Goal: Ask a question

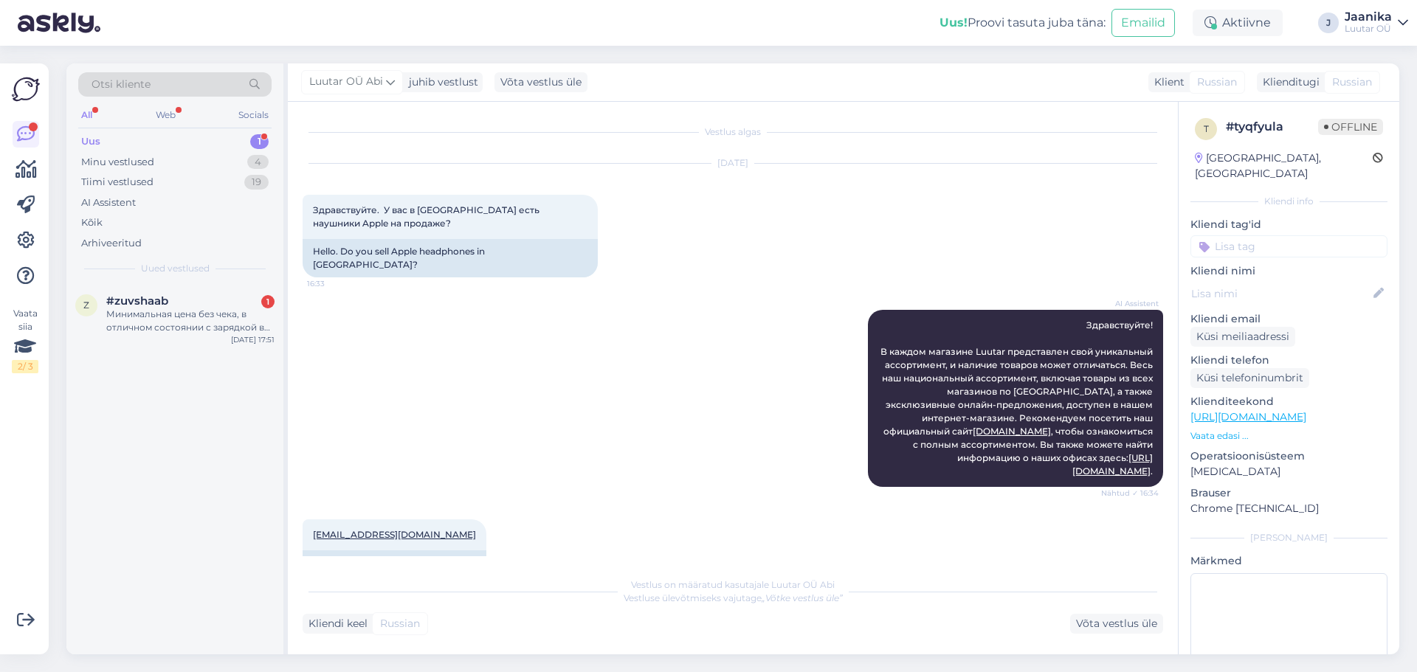
scroll to position [149, 0]
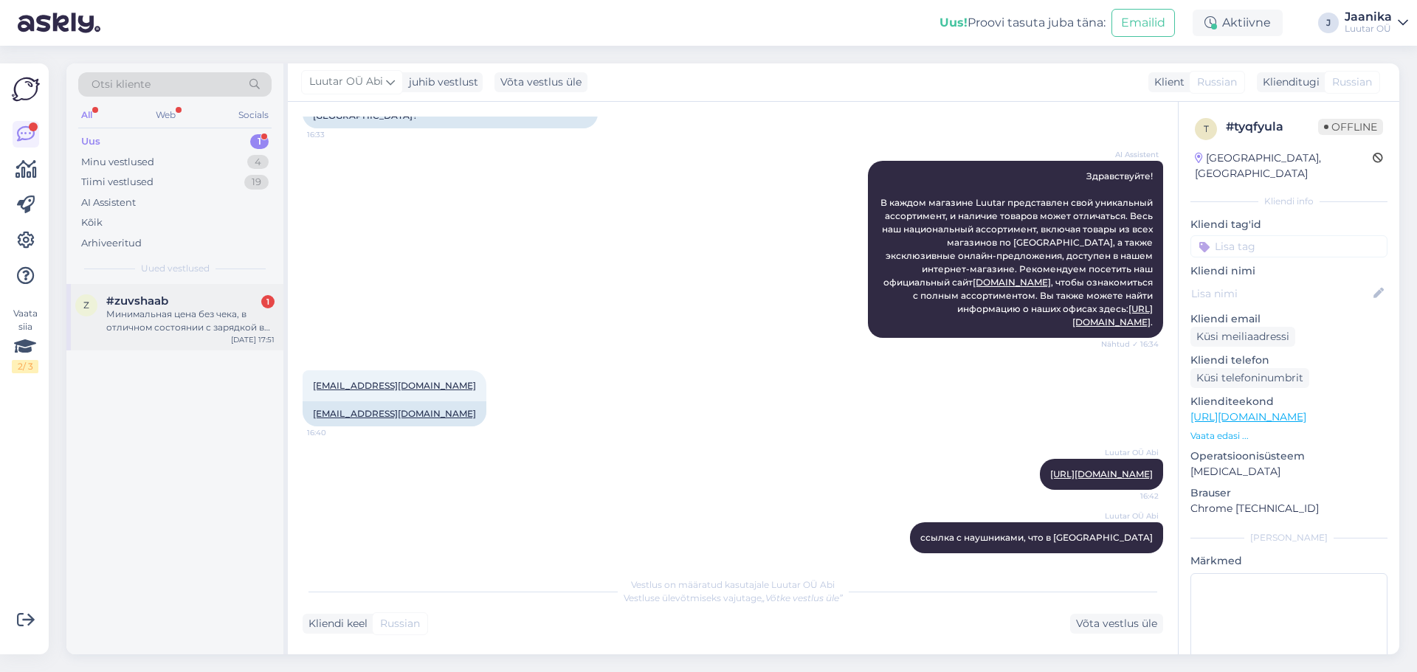
click at [165, 318] on div "Минимальная цена без чека, в отличном состоянии с зарядкой в комплекте" at bounding box center [190, 321] width 168 height 27
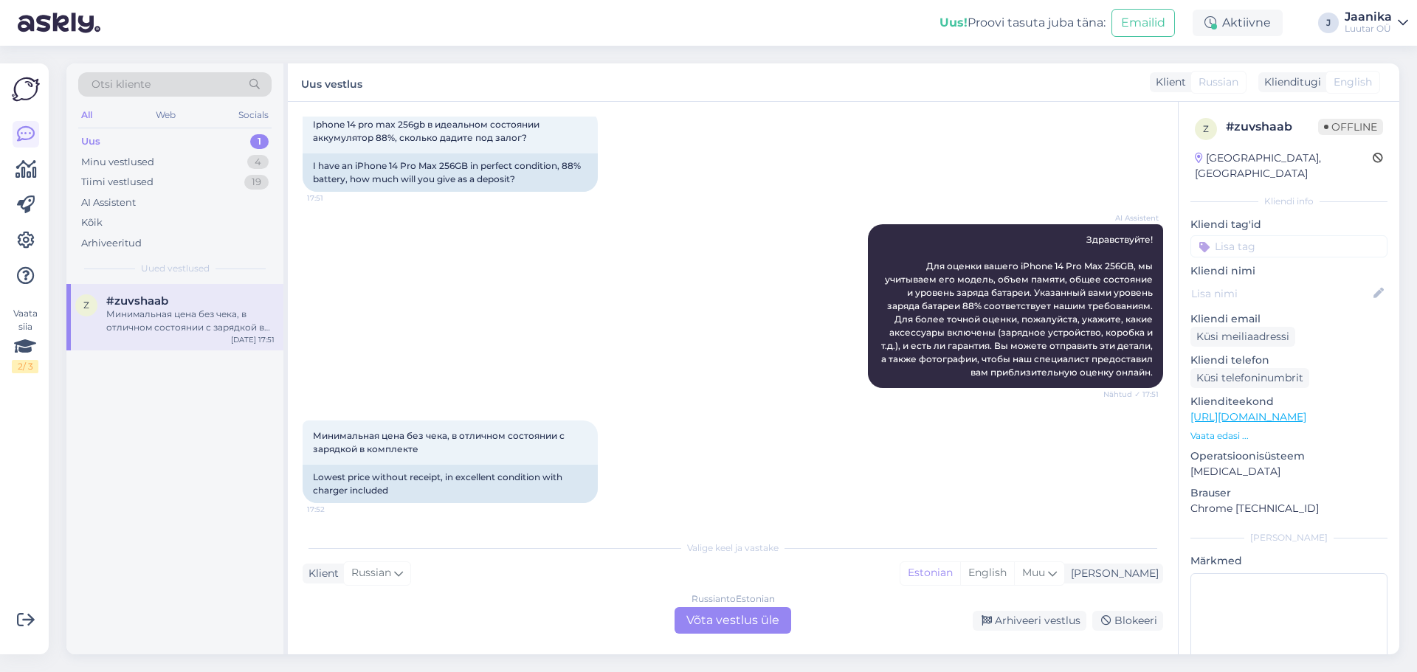
click at [703, 624] on div "Russian to Estonian Võta vestlus üle" at bounding box center [733, 620] width 117 height 27
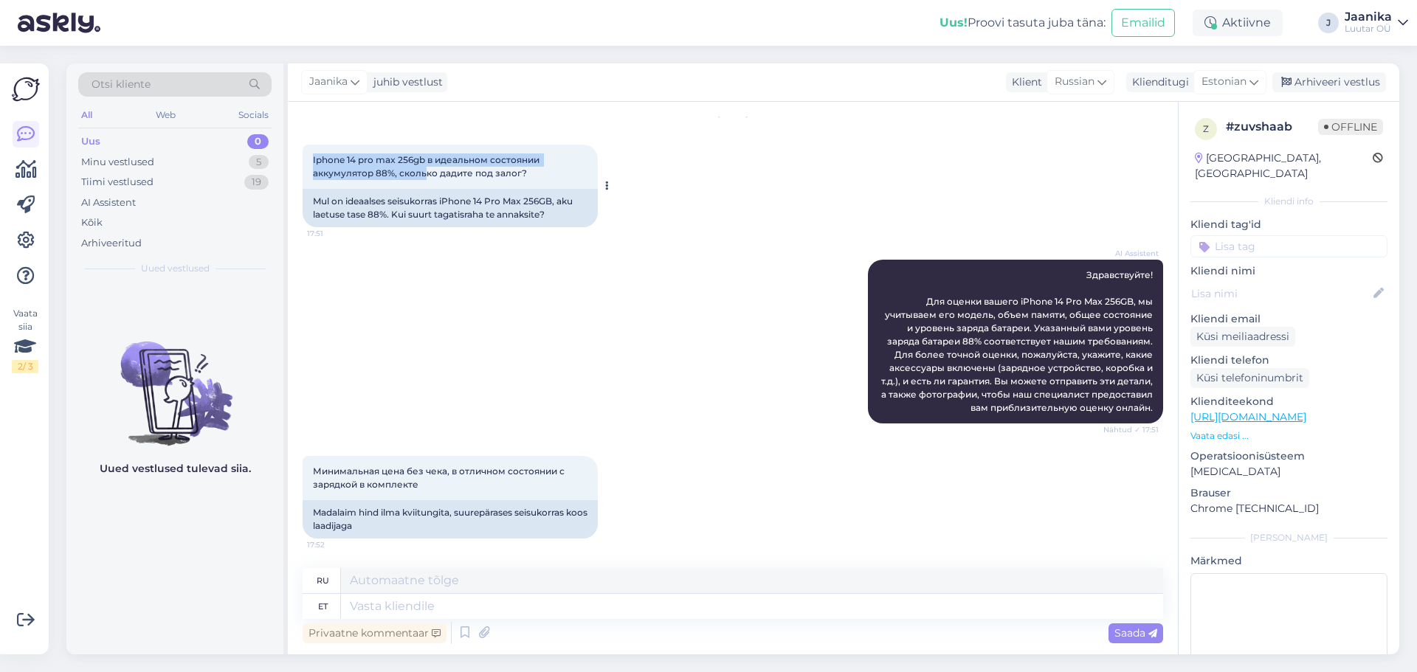
drag, startPoint x: 312, startPoint y: 159, endPoint x: 427, endPoint y: 167, distance: 115.4
click at [427, 167] on div "Iphone 14 pro max 256gb в идеальном состоянии аккумулятор 88%, сколько дадите п…" at bounding box center [450, 167] width 295 height 44
drag, startPoint x: 311, startPoint y: 156, endPoint x: 537, endPoint y: 178, distance: 226.9
click at [537, 178] on div "Iphone 14 pro max 256gb в идеальном состоянии аккумулятор 88%, сколько дадите п…" at bounding box center [450, 167] width 295 height 44
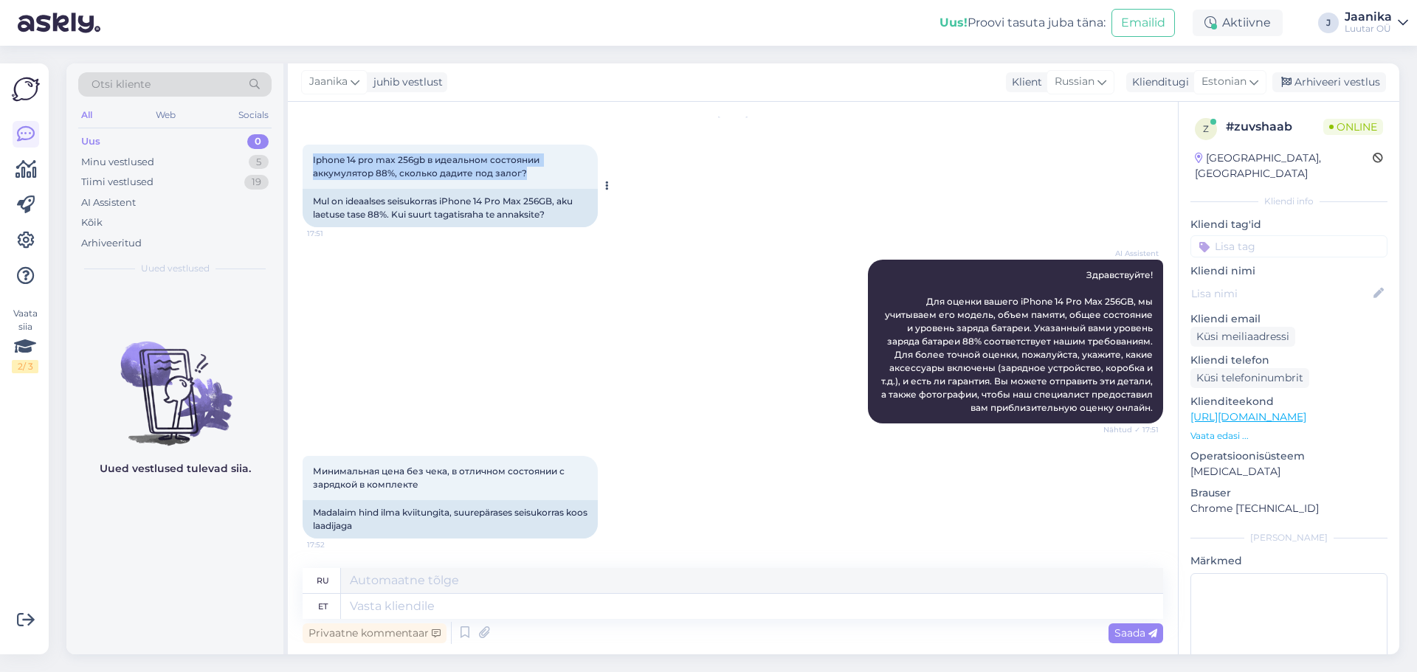
copy span "Iphone 14 pro max 256gb в идеальном состоянии аккумулятор 88%, сколько дадите п…"
click at [382, 608] on textarea at bounding box center [752, 606] width 822 height 25
type textarea "uurin"
type textarea "Я учусь."
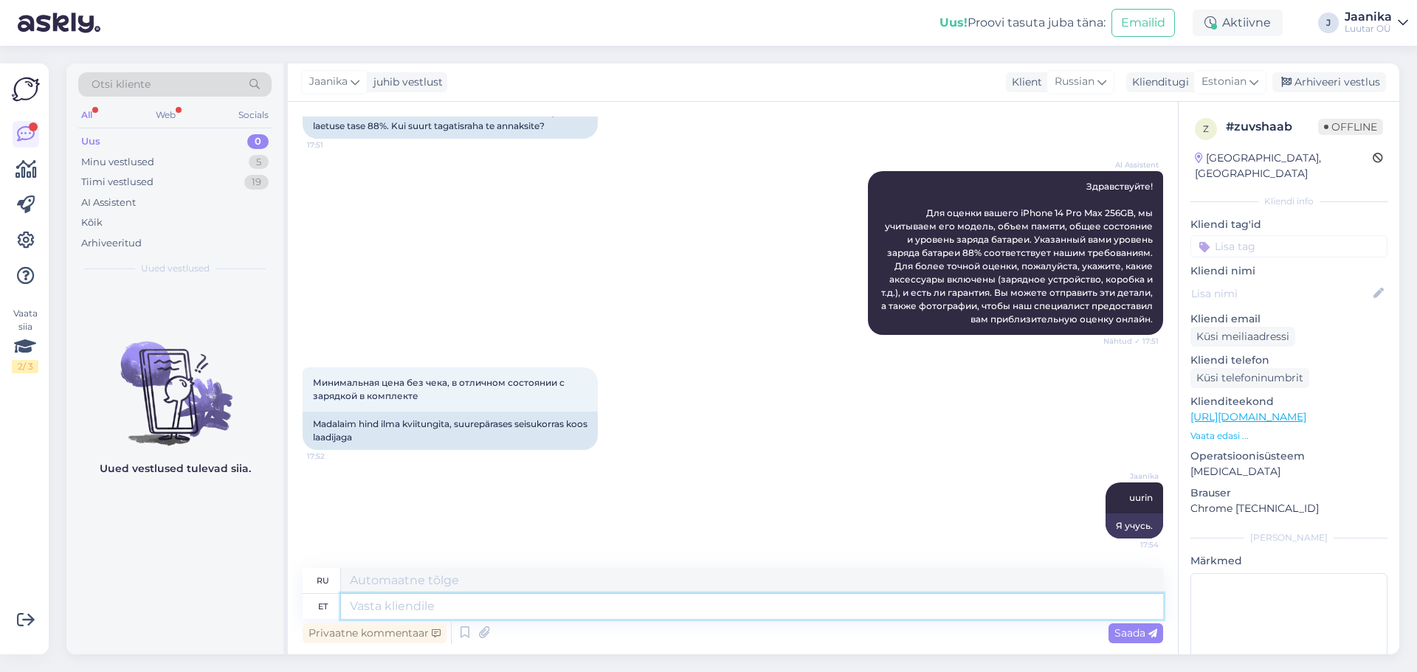
click at [475, 609] on textarea at bounding box center [752, 606] width 822 height 25
type textarea "kuni"
type textarea "до"
type textarea "kuni 260€"
type textarea "до 260 евро"
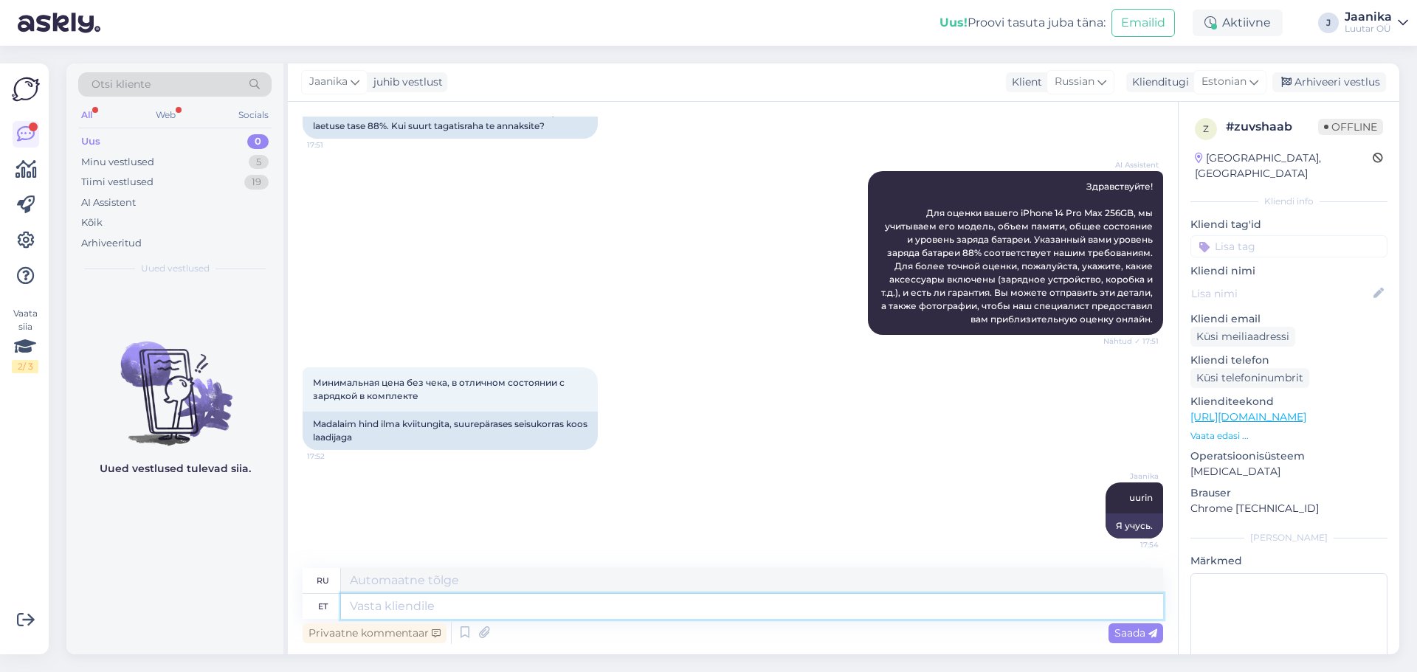
scroll to position [227, 0]
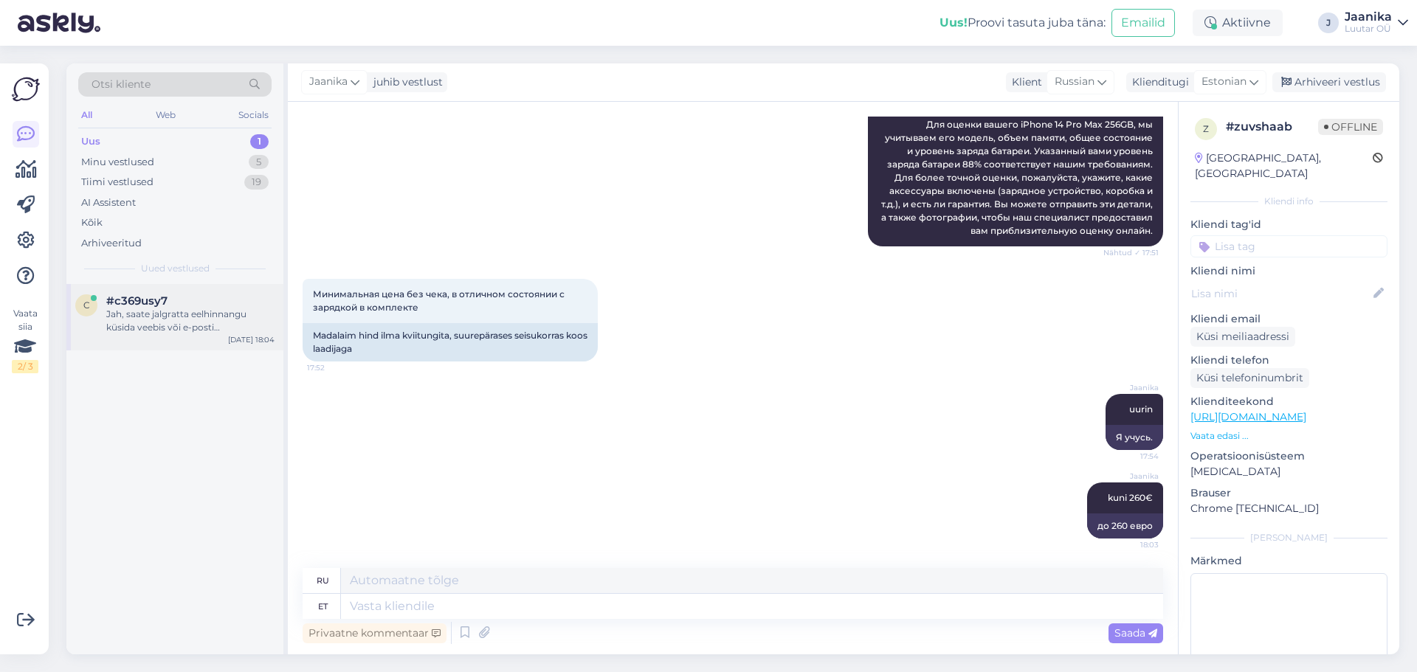
click at [135, 315] on div "Jah, saate jalgratta eelhinnangu küsida veebis või e-posti [PERSON_NAME]. Täpse…" at bounding box center [190, 321] width 168 height 27
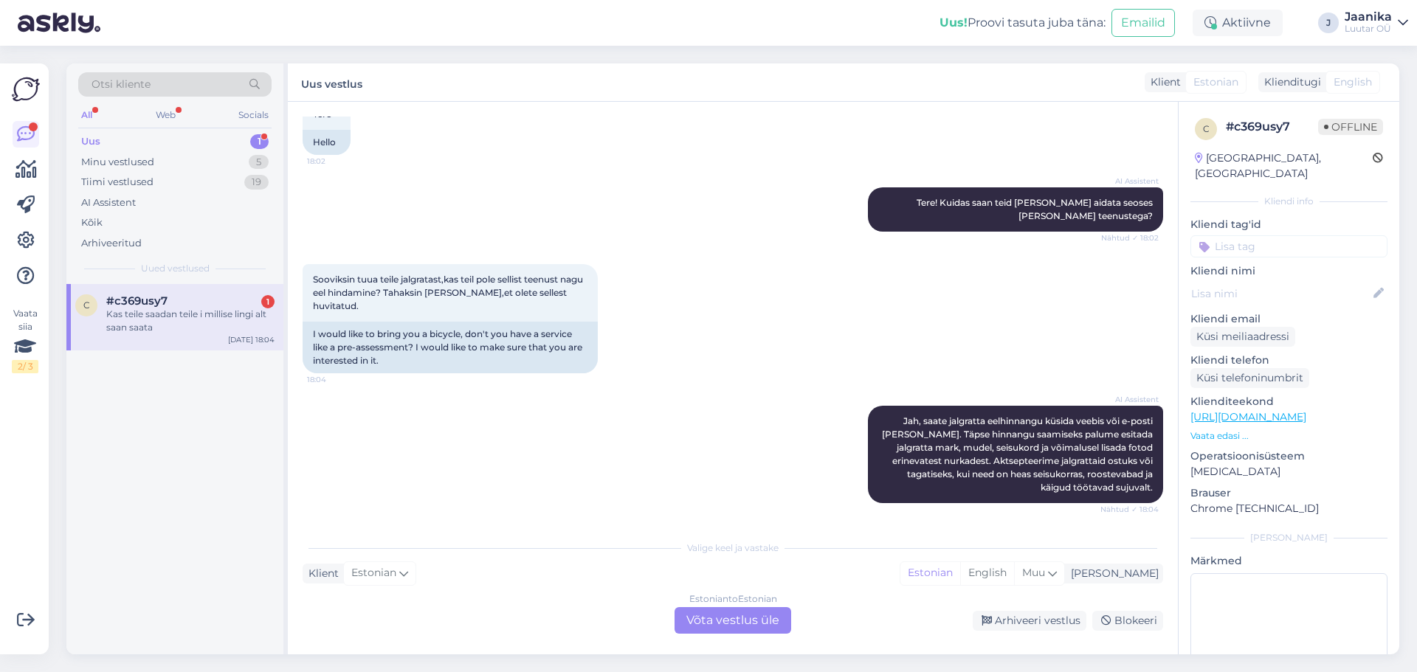
scroll to position [337, 0]
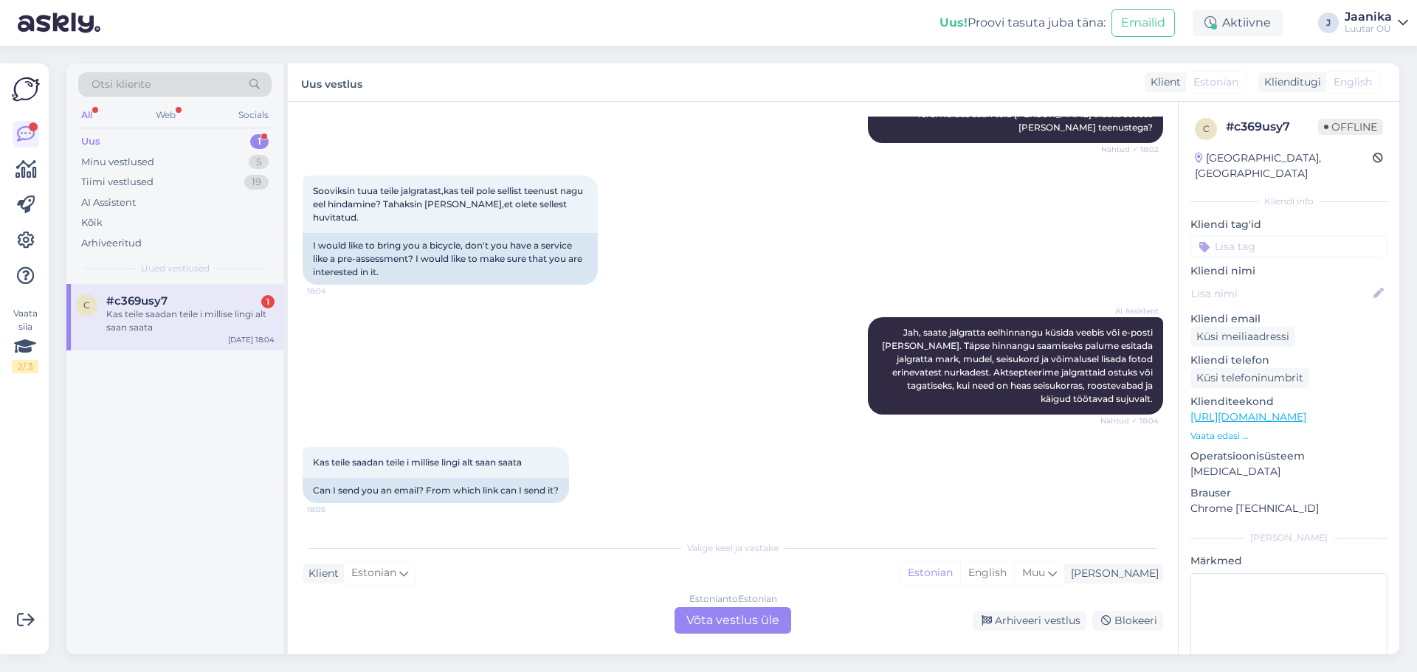
click at [756, 622] on div "Estonian to Estonian Võta vestlus üle" at bounding box center [733, 620] width 117 height 27
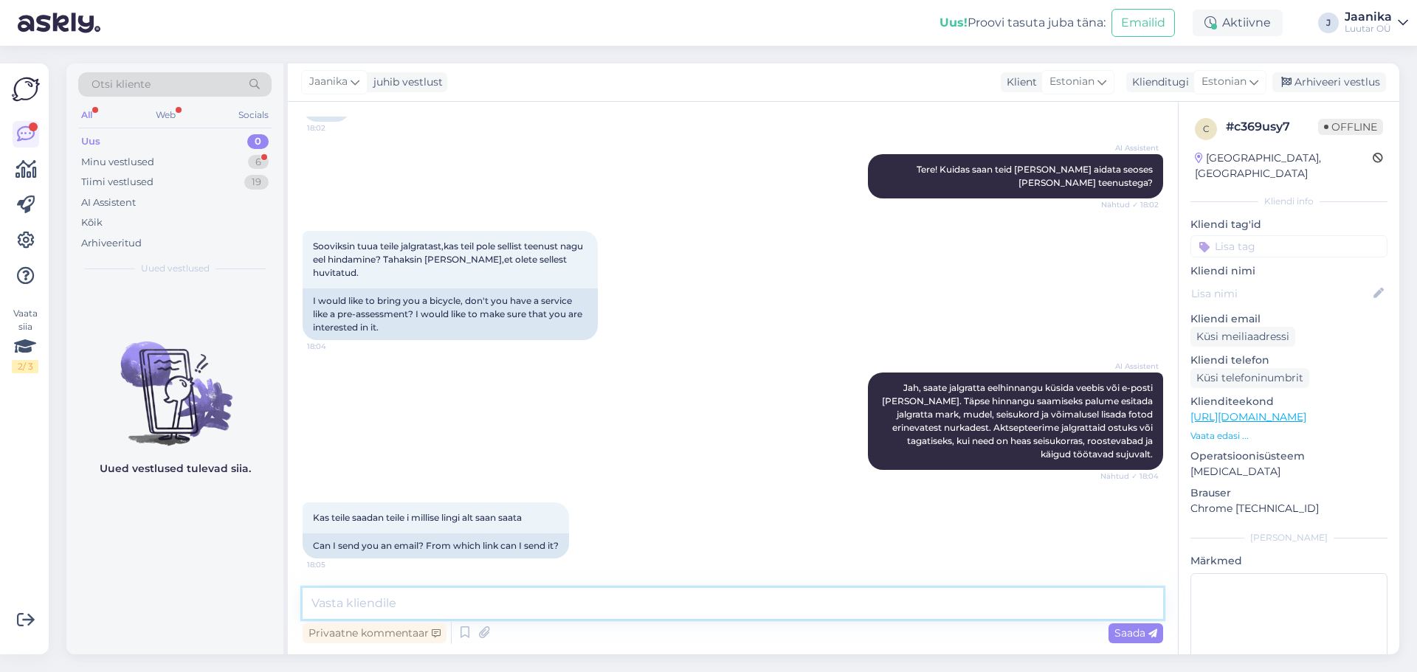
click at [525, 613] on textarea at bounding box center [733, 603] width 860 height 31
type textarea "Tere"
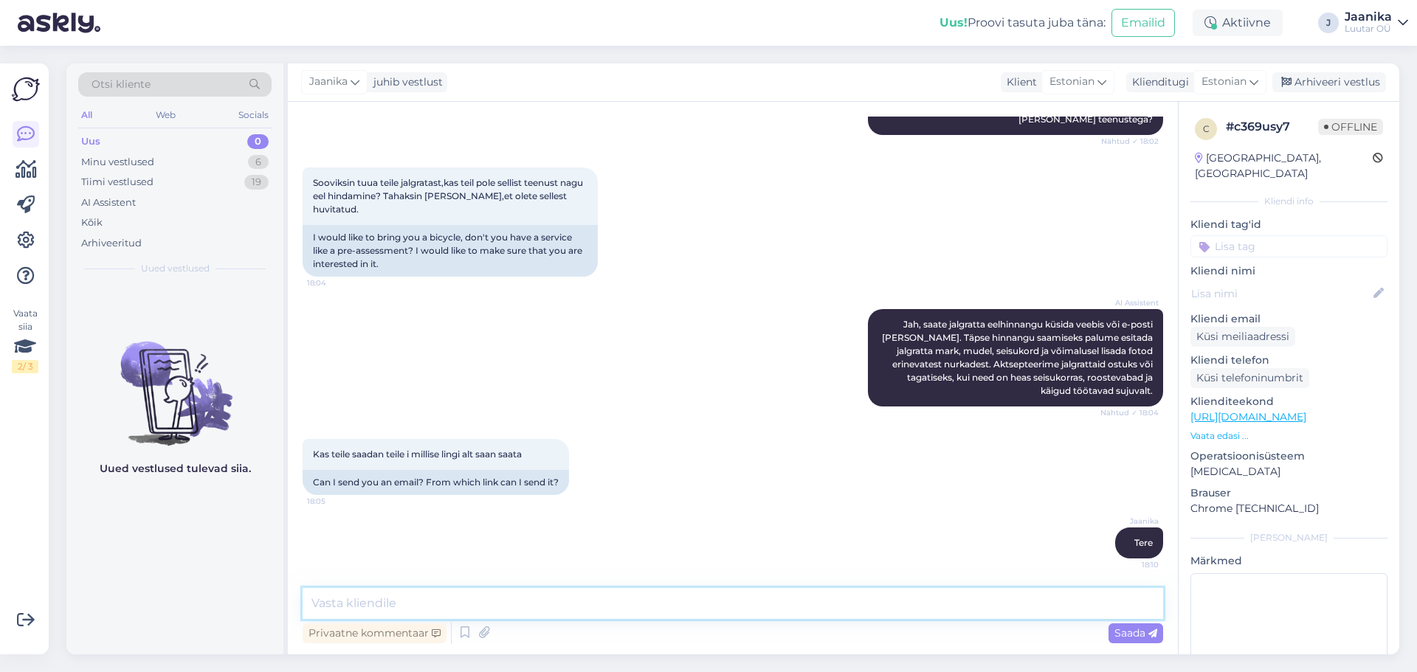
click at [463, 602] on textarea at bounding box center [733, 603] width 860 height 31
type textarea "[PERSON_NAME]"
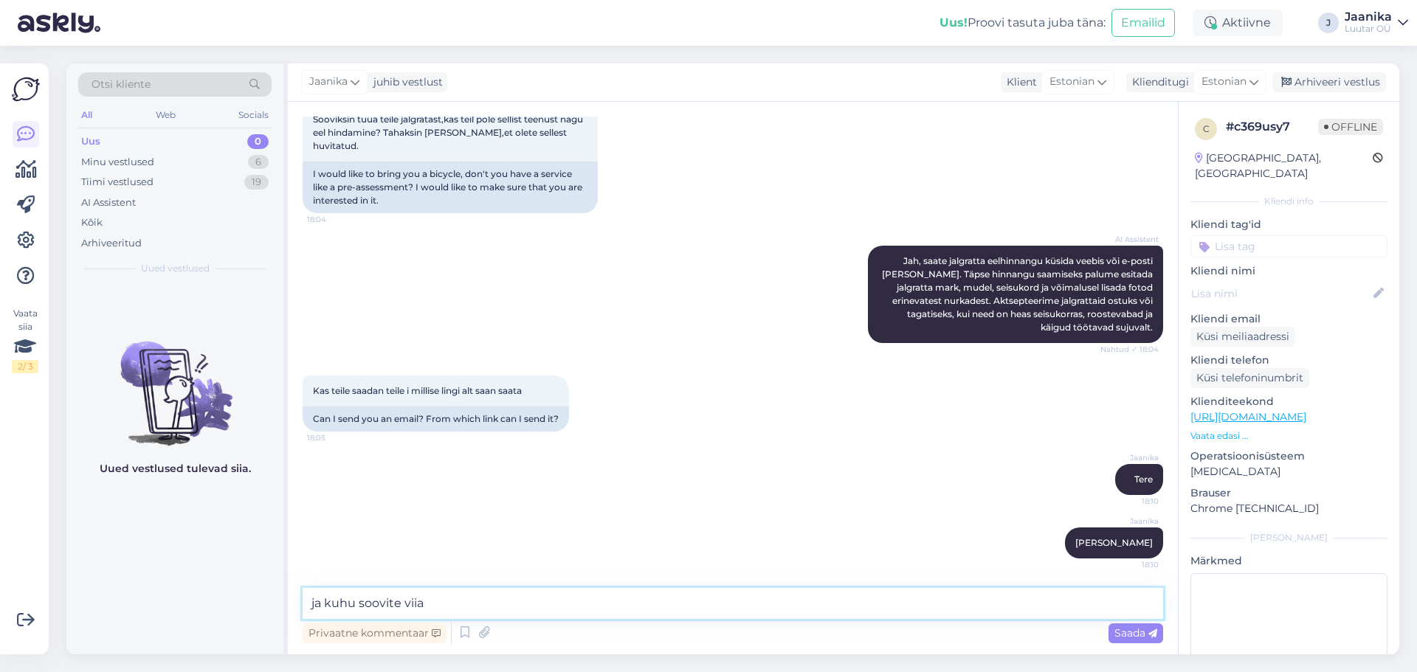
type textarea "ja kuhu soovite viia?"
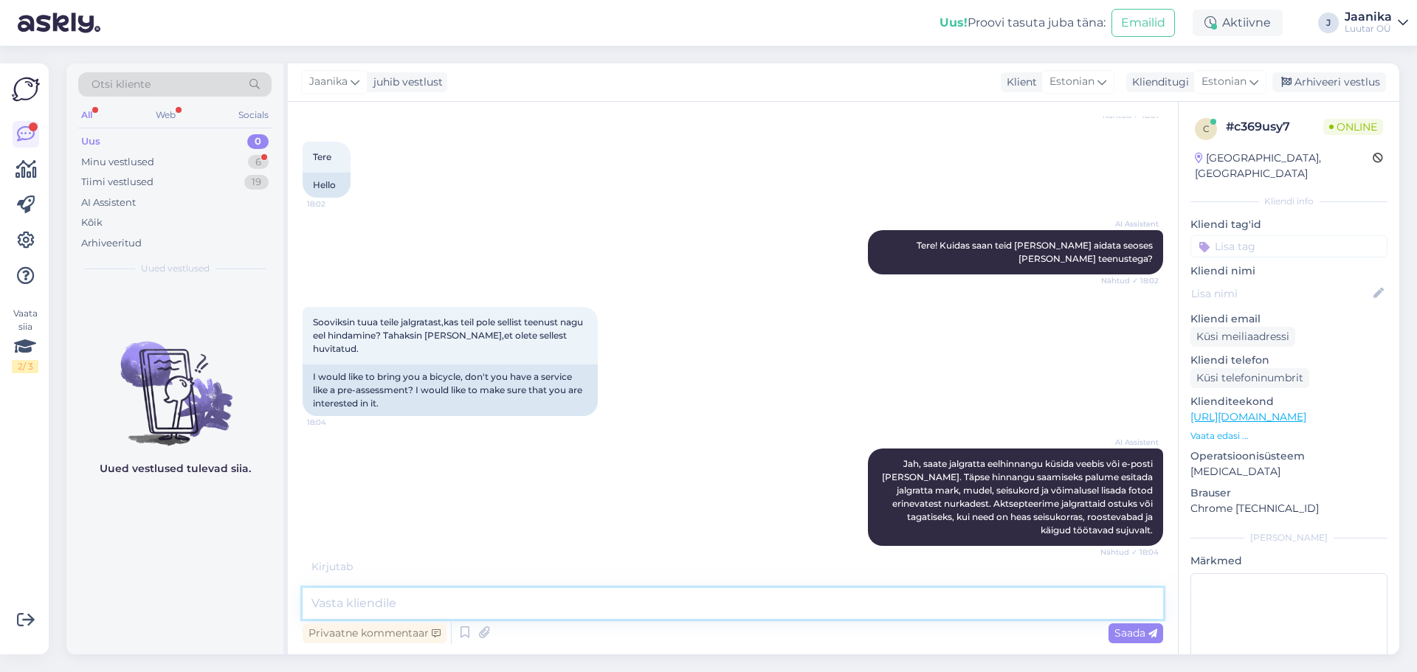
scroll to position [577, 0]
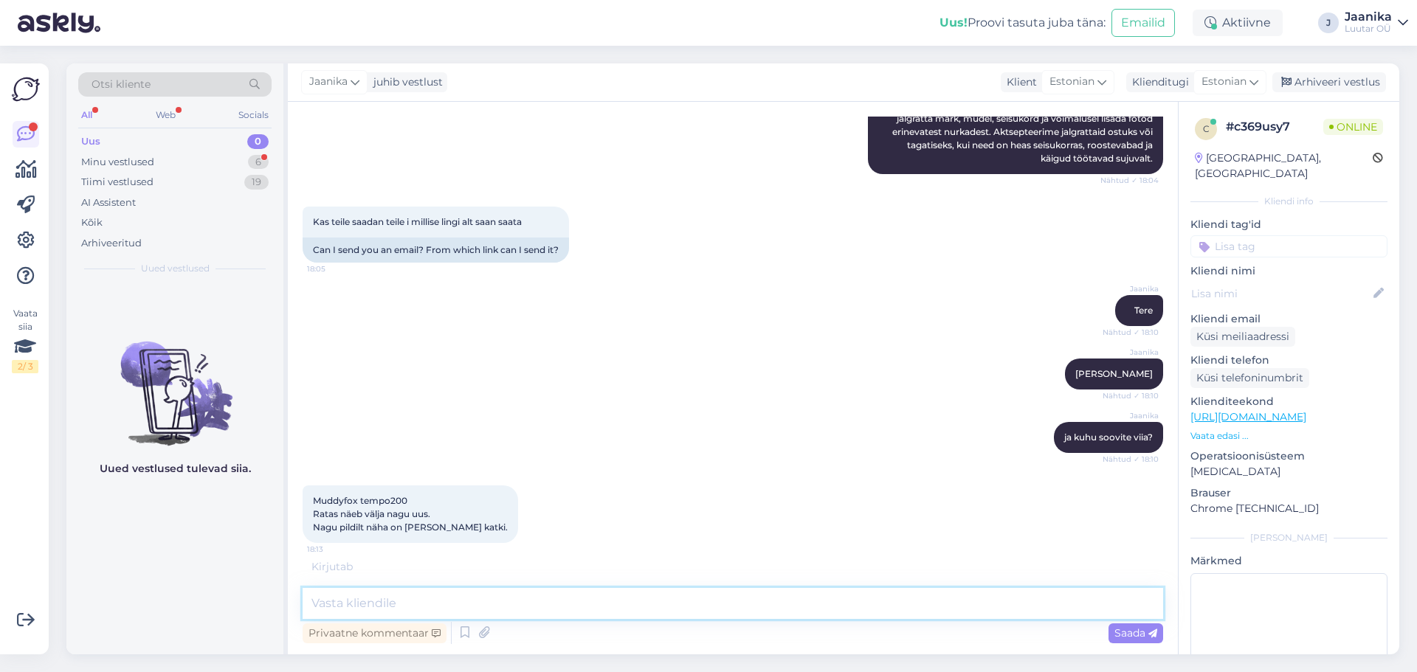
click at [553, 602] on textarea at bounding box center [733, 603] width 860 height 31
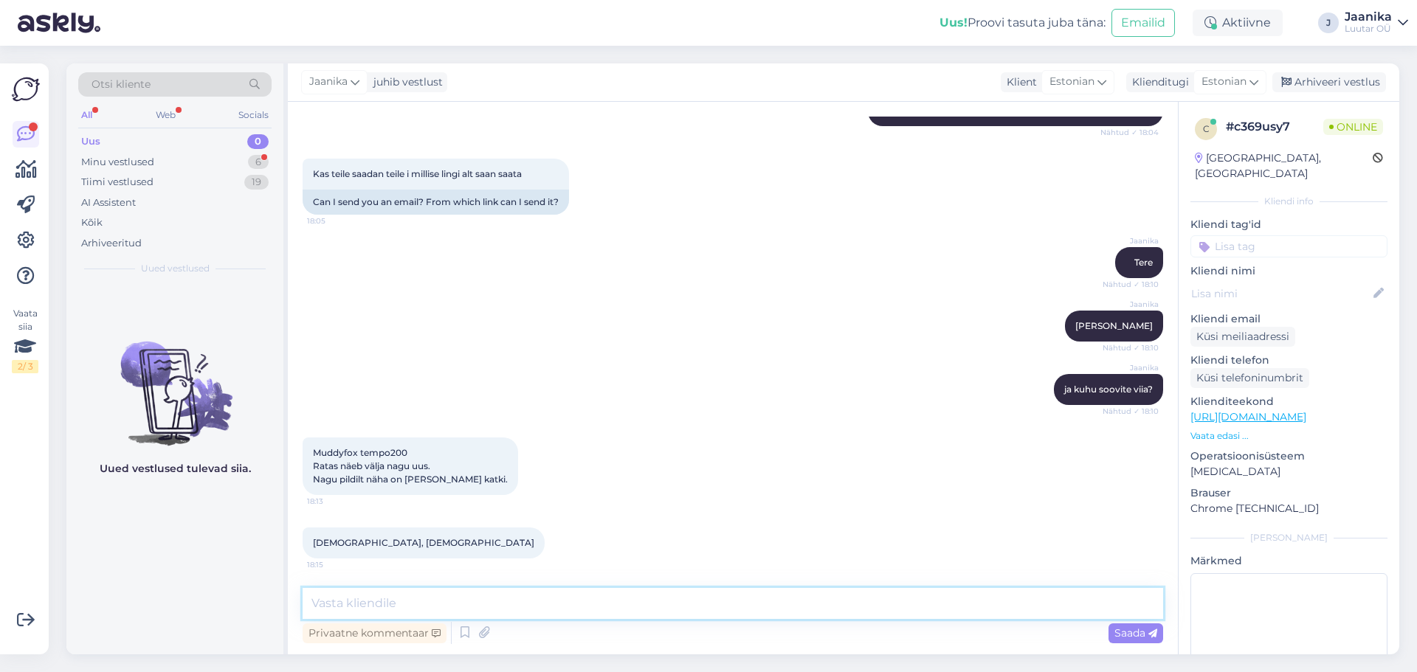
click at [418, 607] on textarea at bounding box center [733, 603] width 860 height 31
type textarea "mustamäele kahjuks ei saa ja õismäel pole meil esindust, lasnamäel on"
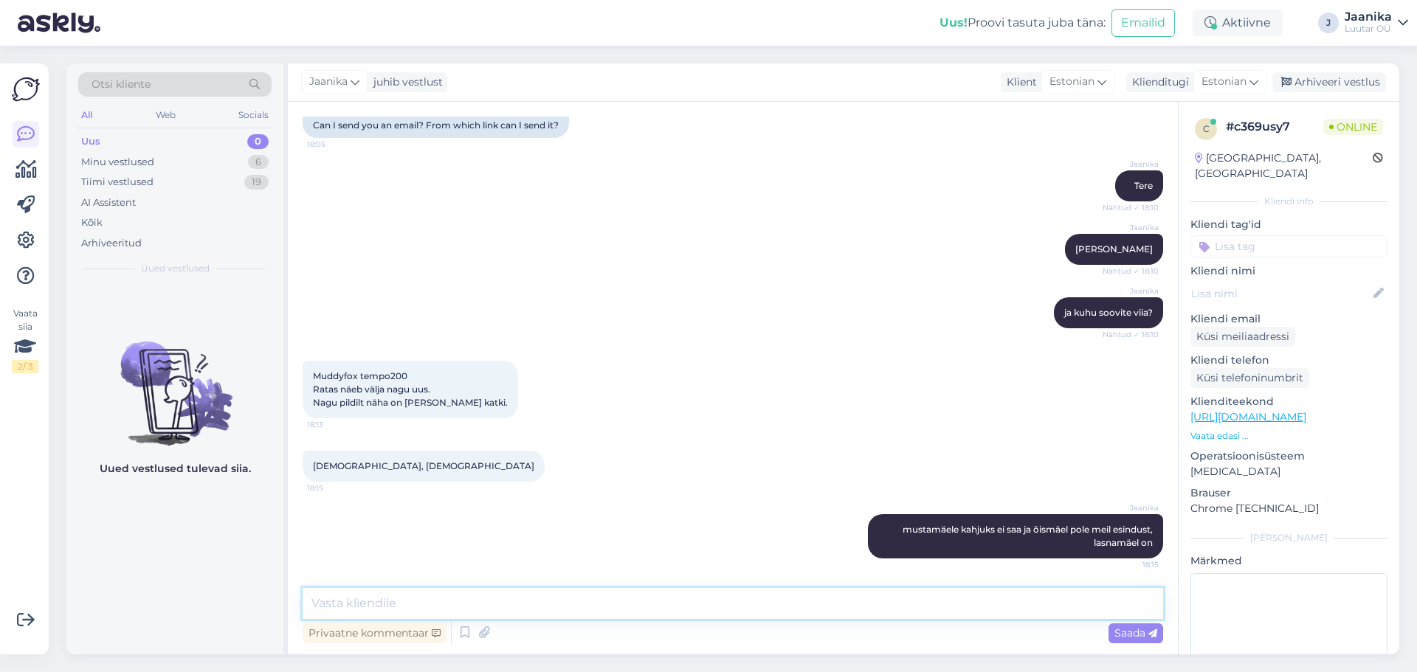
click at [418, 607] on textarea at bounding box center [733, 603] width 860 height 31
type textarea "saatke pilt ka rattast"
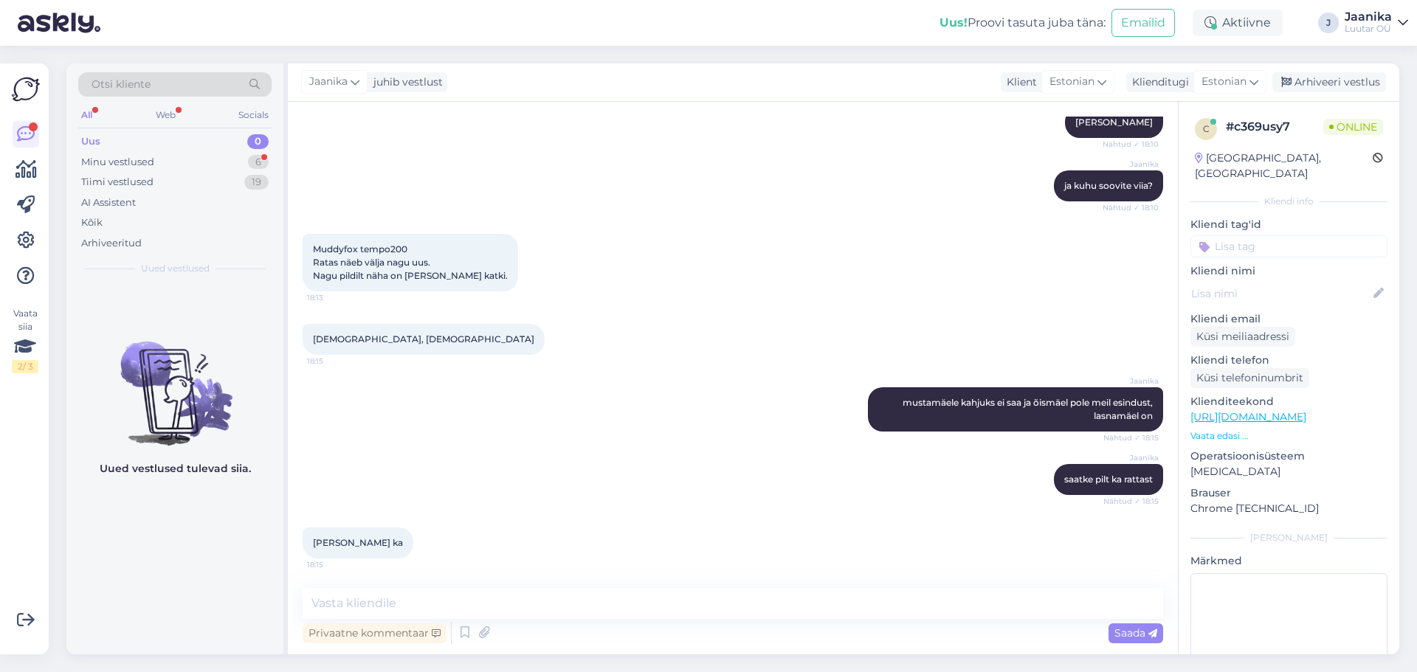
scroll to position [922, 0]
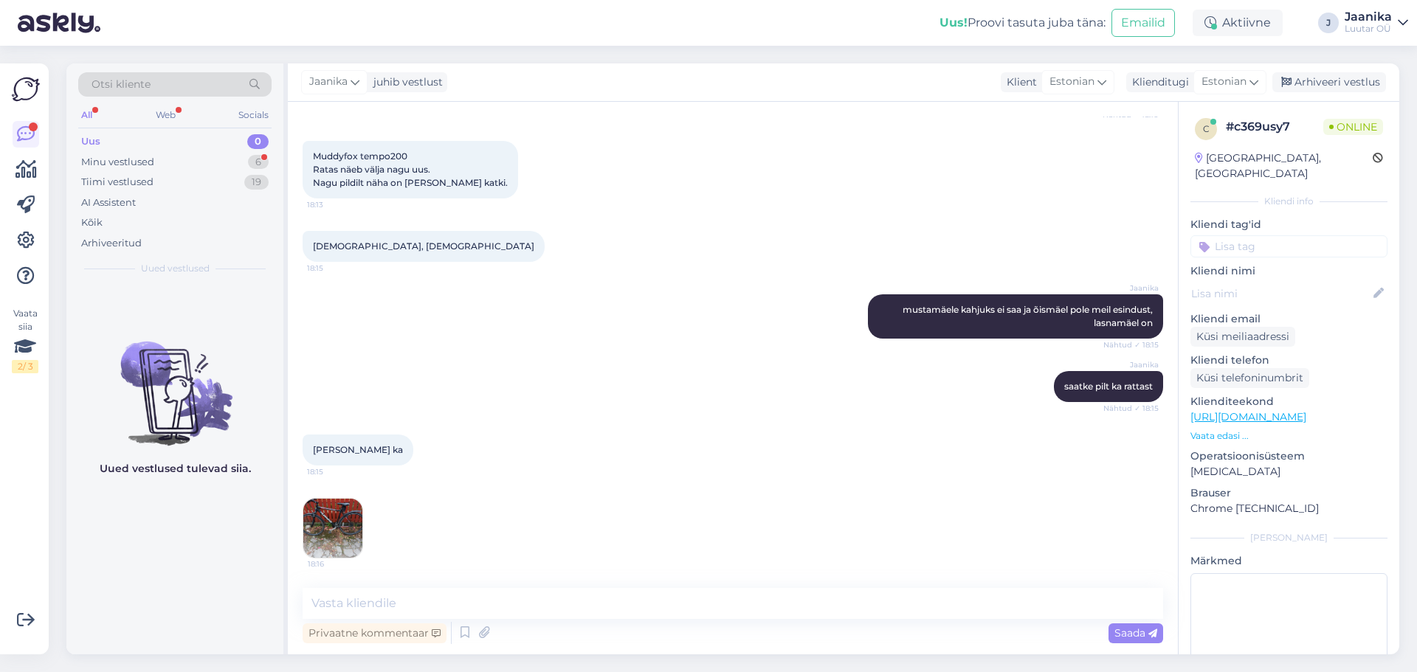
click at [348, 520] on img at bounding box center [332, 528] width 59 height 59
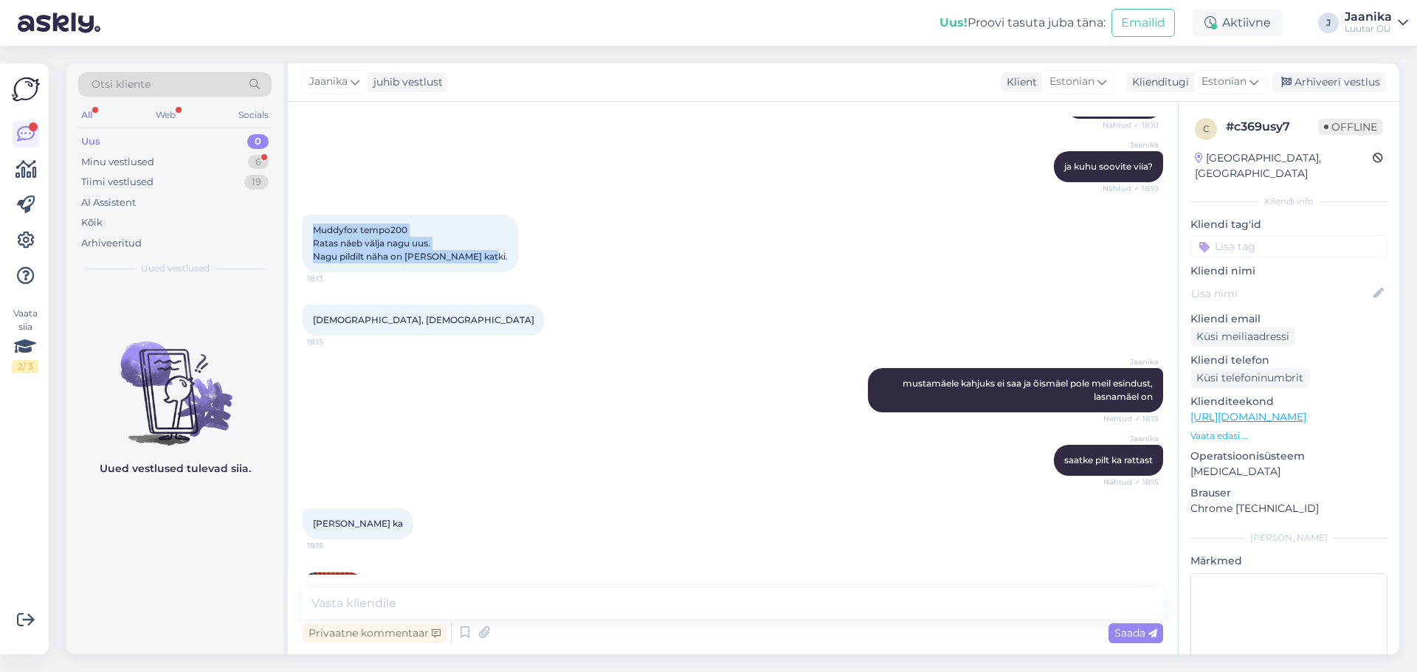
drag, startPoint x: 312, startPoint y: 227, endPoint x: 473, endPoint y: 259, distance: 164.1
click at [473, 259] on div "Muddyfox tempo200 Ratas näeb välja nagu uus. Nagu pildilt näha on [PERSON_NAME]…" at bounding box center [410, 244] width 215 height 58
copy span "Muddyfox tempo200 Ratas näeb välja nagu uus. Nagu pildilt näha on [PERSON_NAME]…"
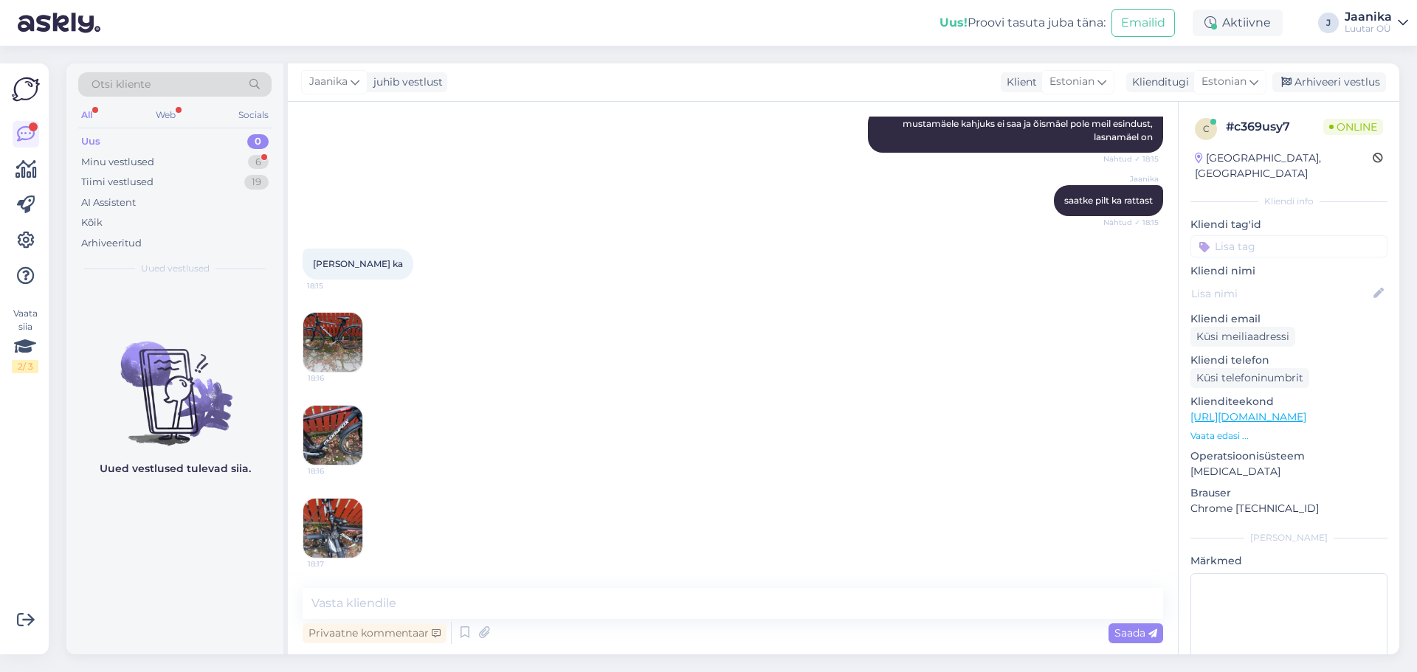
scroll to position [1171, 0]
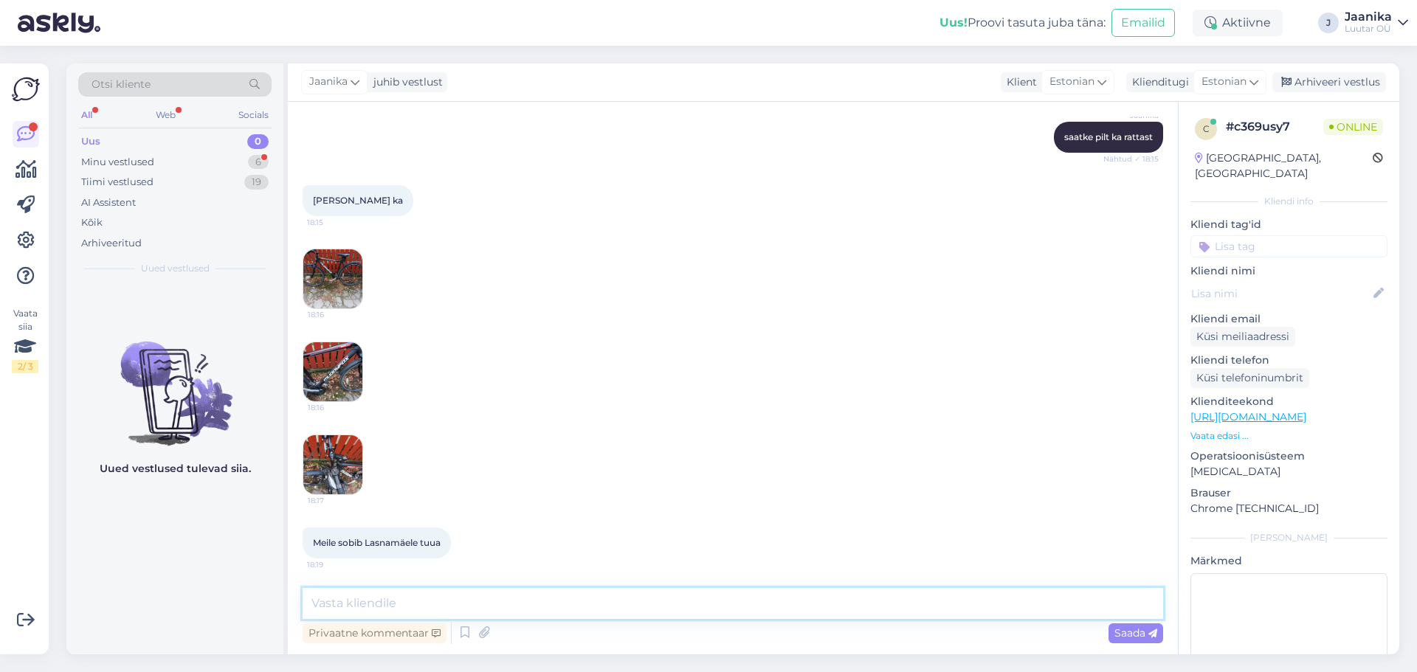
click at [441, 605] on textarea at bounding box center [733, 603] width 860 height 31
type textarea "kuni 50€"
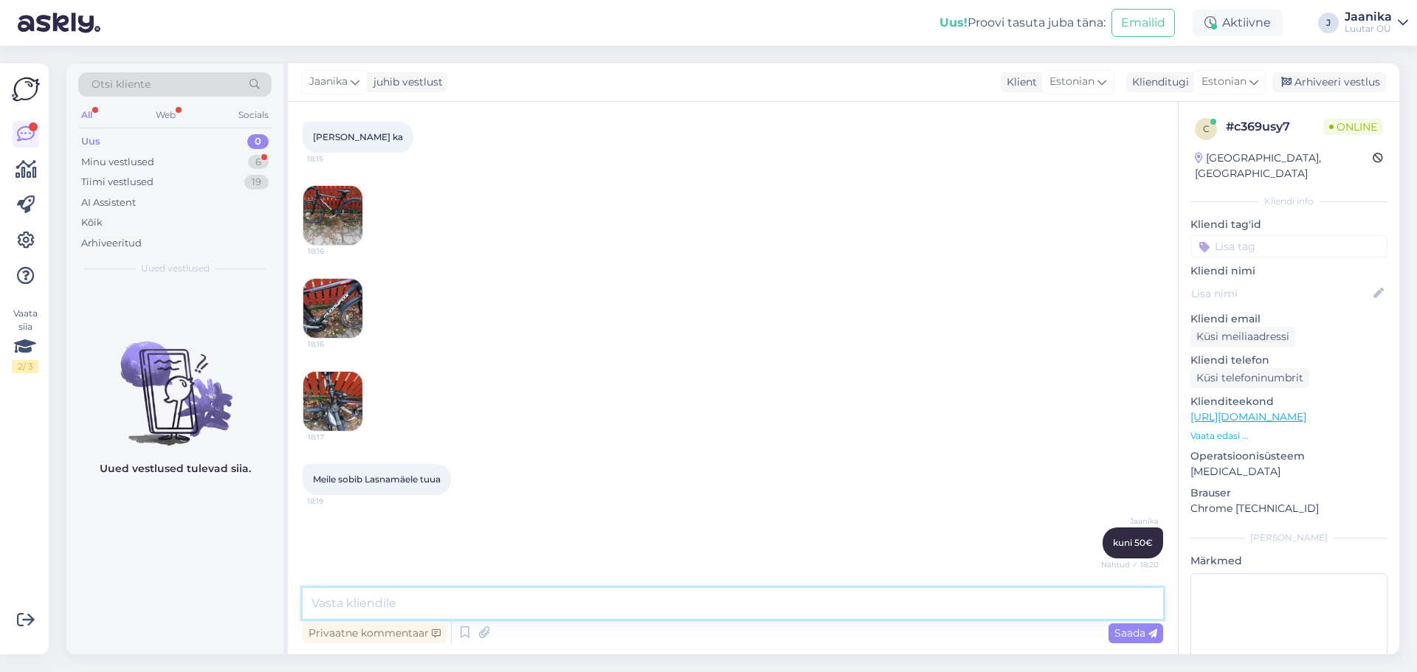
scroll to position [1311, 0]
